Goal: Communication & Community: Participate in discussion

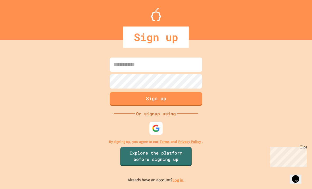
click at [124, 72] on input at bounding box center [156, 64] width 93 height 14
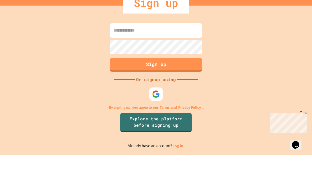
type input "**********"
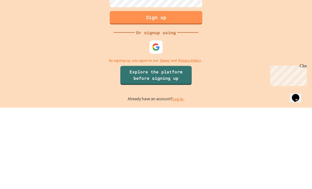
scroll to position [7, 0]
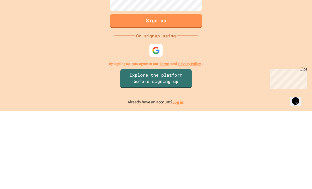
click at [155, 124] on img at bounding box center [156, 128] width 8 height 8
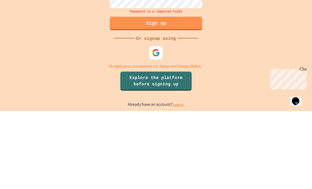
scroll to position [17, 0]
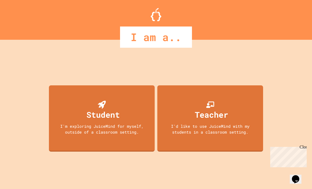
click at [62, 125] on div "I'm exploring JuiceMind for myself, outside of a classroom setting." at bounding box center [101, 129] width 95 height 12
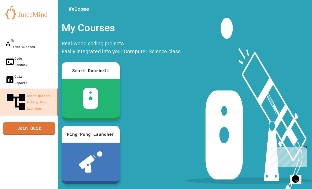
click at [20, 37] on div "My Teams/Classes" at bounding box center [20, 43] width 30 height 13
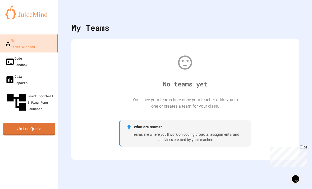
click at [44, 123] on link "Join Quiz" at bounding box center [29, 129] width 52 height 13
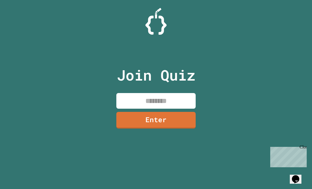
click at [179, 108] on input at bounding box center [155, 101] width 79 height 16
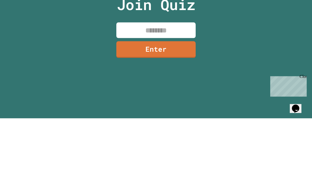
scroll to position [17, 0]
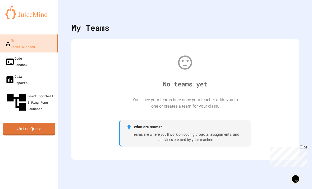
click at [44, 123] on link "Join Quiz" at bounding box center [29, 129] width 52 height 13
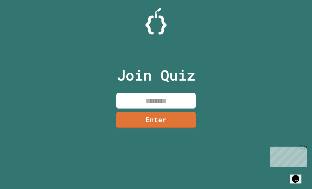
scroll to position [17, 0]
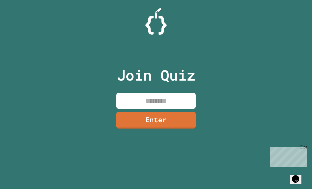
click at [183, 93] on input at bounding box center [155, 101] width 79 height 16
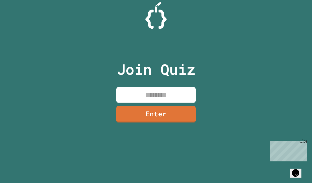
click at [181, 93] on input at bounding box center [155, 101] width 79 height 16
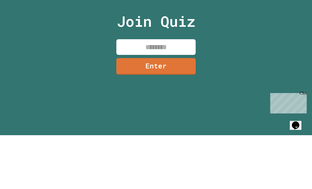
type input "*"
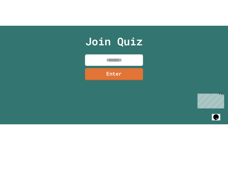
scroll to position [0, 0]
